Goal: Find specific page/section: Find specific page/section

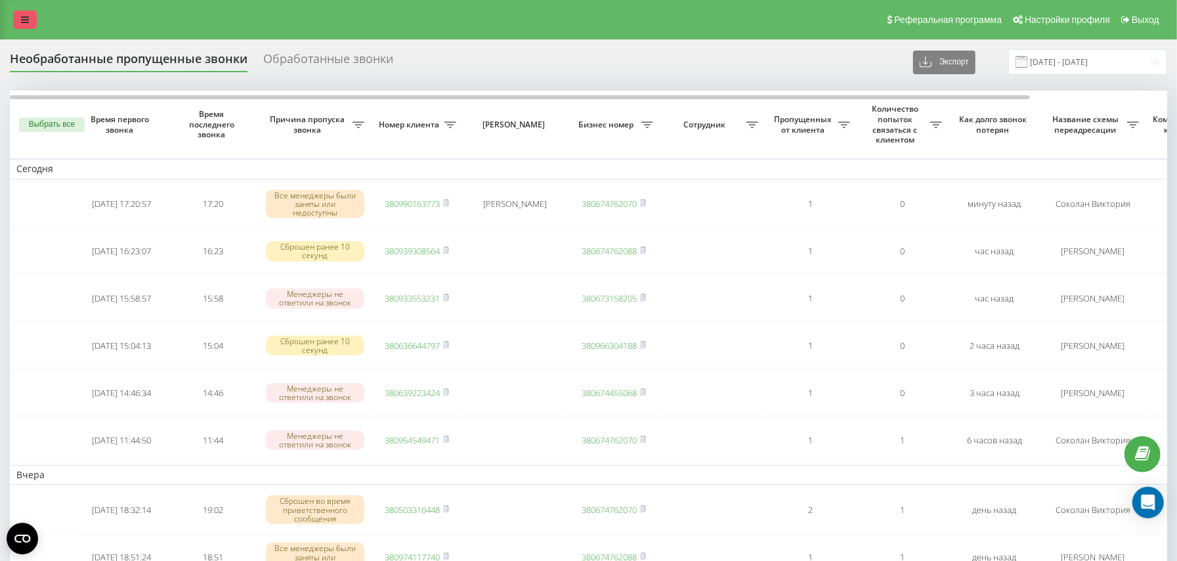
click at [29, 13] on link at bounding box center [25, 20] width 24 height 18
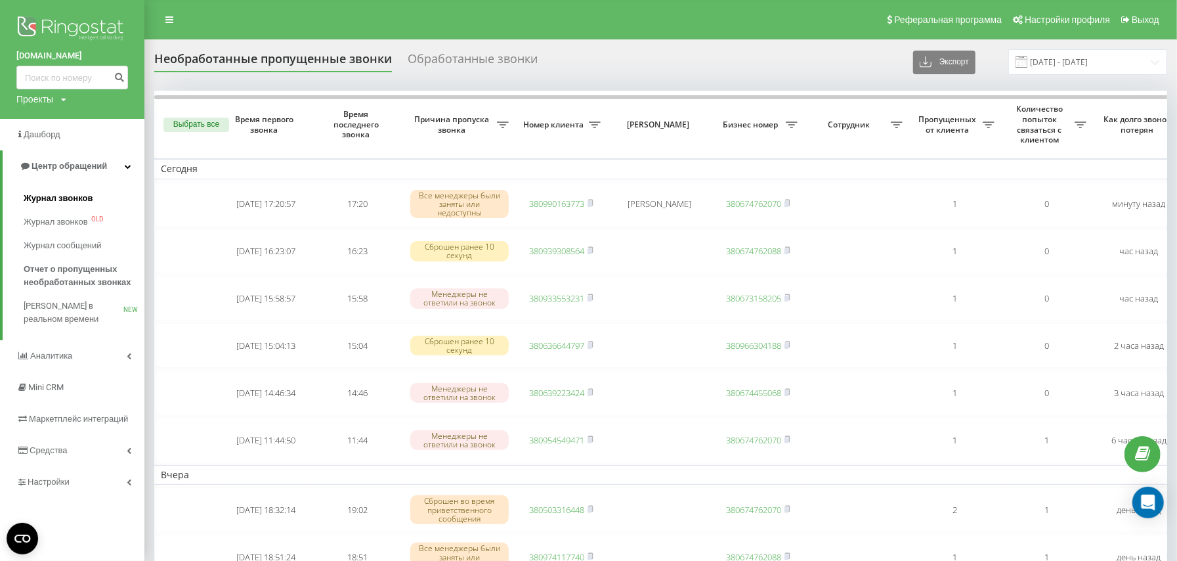
click at [85, 195] on span "Журнал звонков" at bounding box center [58, 198] width 69 height 13
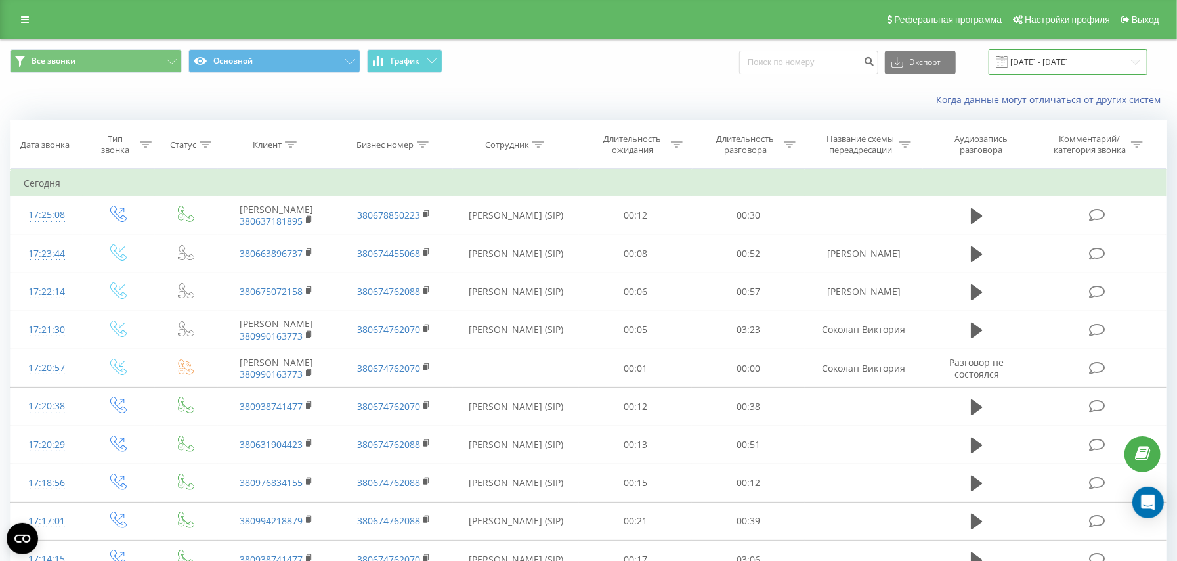
click at [1031, 67] on input "[DATE] - [DATE]" at bounding box center [1068, 62] width 159 height 26
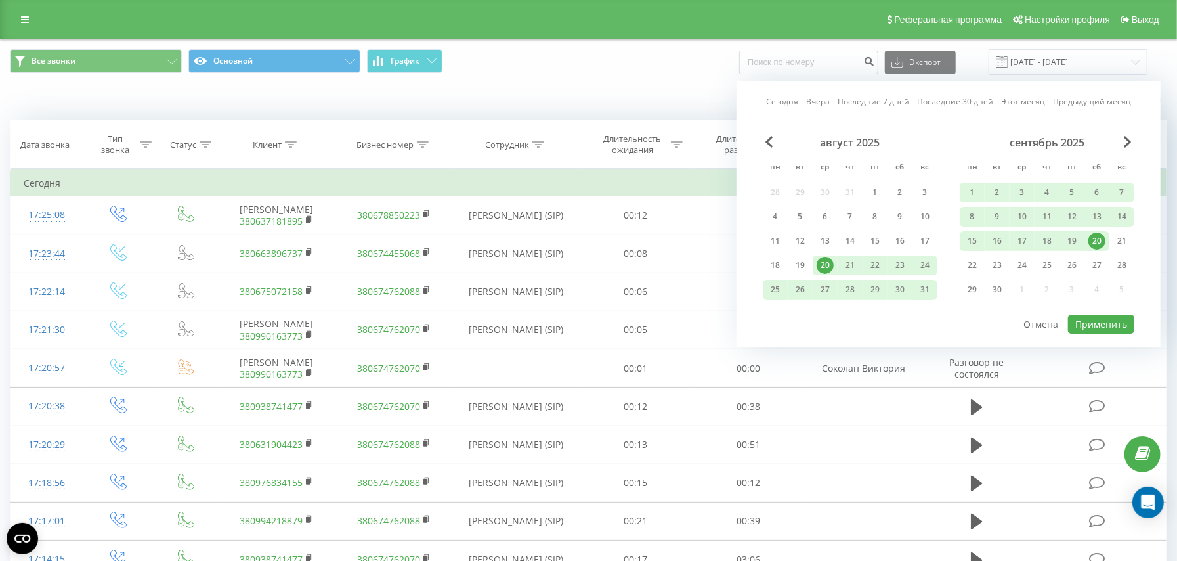
click at [1102, 237] on div "20" at bounding box center [1096, 240] width 17 height 17
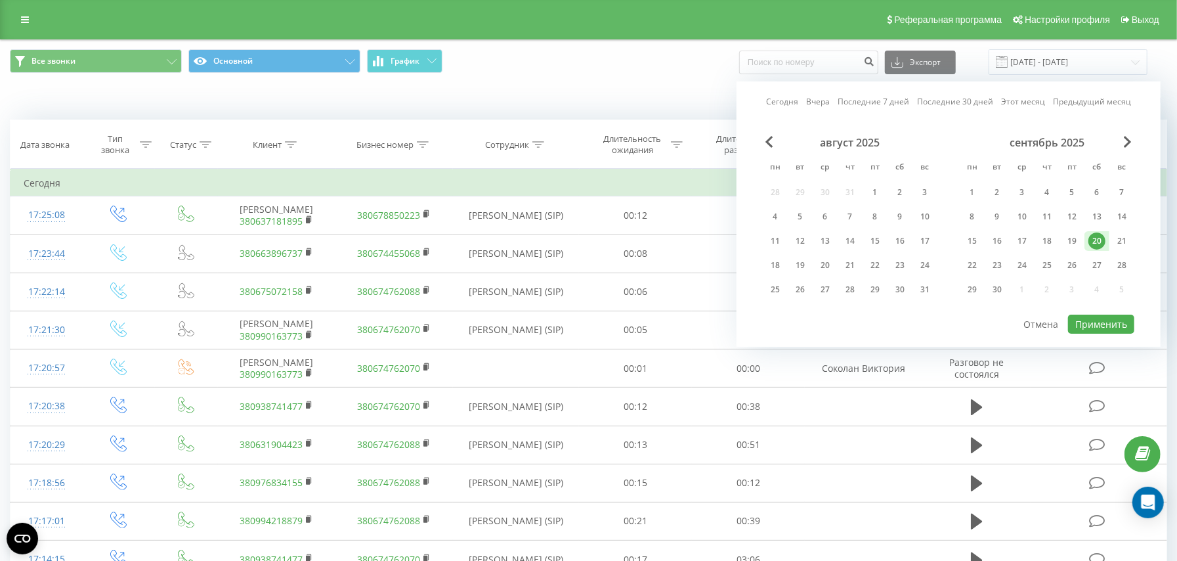
click at [1102, 237] on div "20" at bounding box center [1096, 240] width 17 height 17
click at [1095, 327] on button "Применить" at bounding box center [1101, 323] width 66 height 19
type input "20.09.2025 - 20.09.2025"
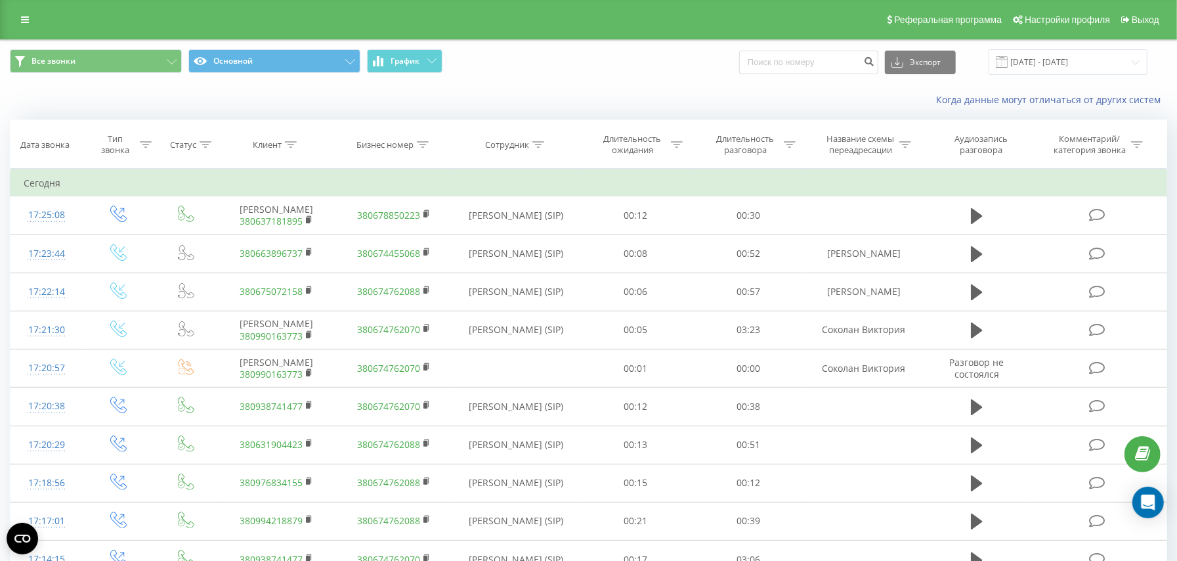
click at [536, 143] on icon at bounding box center [538, 144] width 12 height 7
click at [536, 234] on input "text" at bounding box center [516, 238] width 116 height 23
type input "Юнак"
click at [547, 266] on span "OK" at bounding box center [544, 264] width 37 height 20
